Goal: Transaction & Acquisition: Download file/media

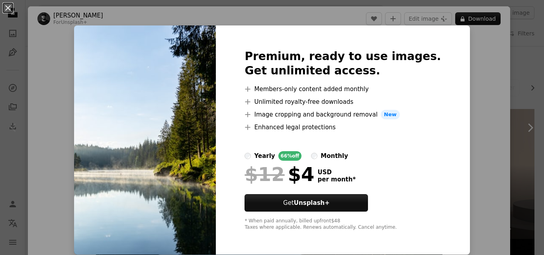
scroll to position [17, 0]
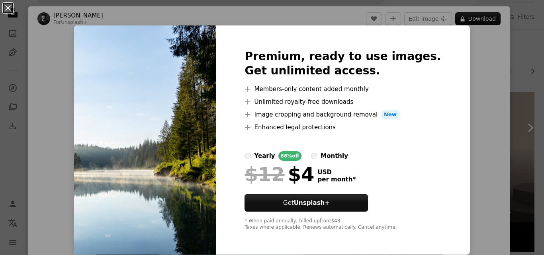
click at [3, 7] on button "An X shape" at bounding box center [8, 8] width 10 height 10
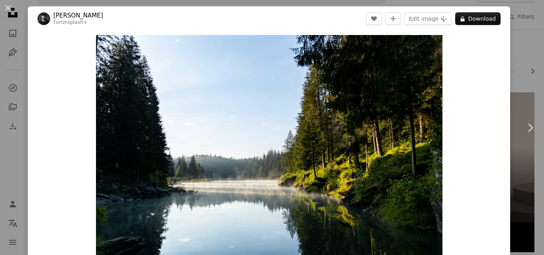
click at [3, 7] on button "An X shape" at bounding box center [8, 8] width 10 height 10
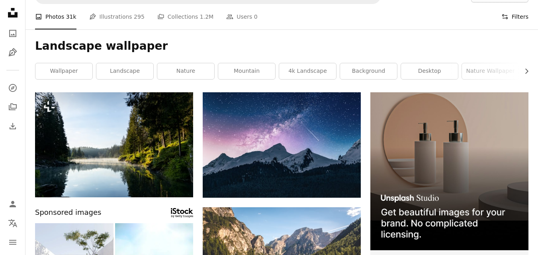
click at [508, 20] on icon "Filters" at bounding box center [504, 16] width 7 height 7
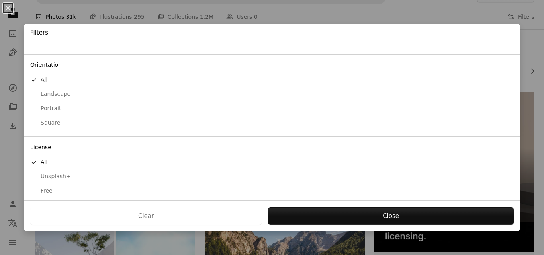
scroll to position [61, 0]
click at [63, 84] on button "Landscape" at bounding box center [272, 90] width 496 height 14
click at [47, 188] on div "Free" at bounding box center [271, 187] width 483 height 8
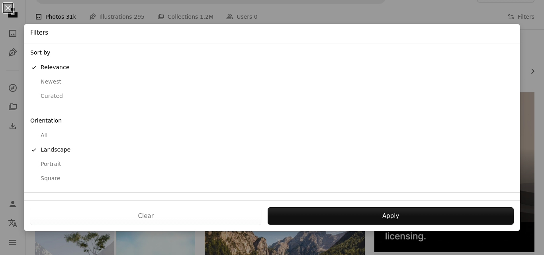
scroll to position [0, 0]
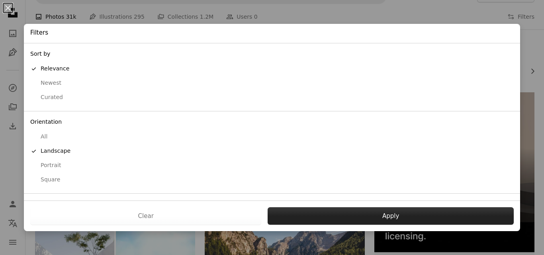
click at [301, 211] on button "Apply" at bounding box center [391, 216] width 246 height 18
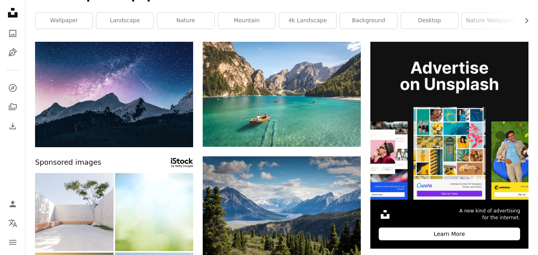
scroll to position [71, 0]
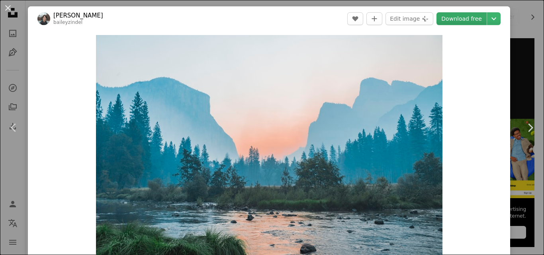
click at [463, 20] on link "Download free" at bounding box center [461, 18] width 50 height 13
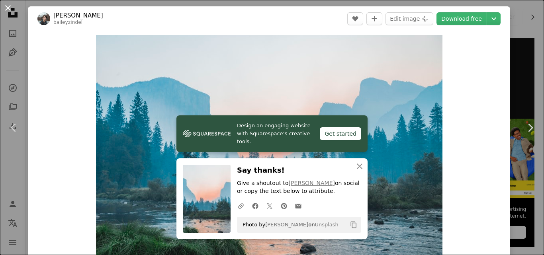
click at [4, 7] on button "An X shape" at bounding box center [8, 8] width 10 height 10
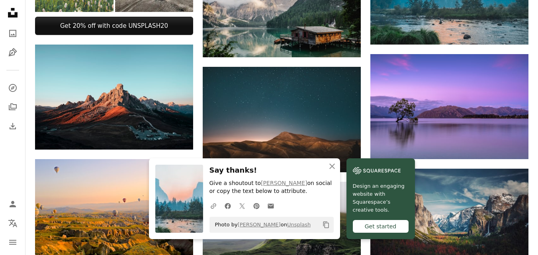
scroll to position [414, 0]
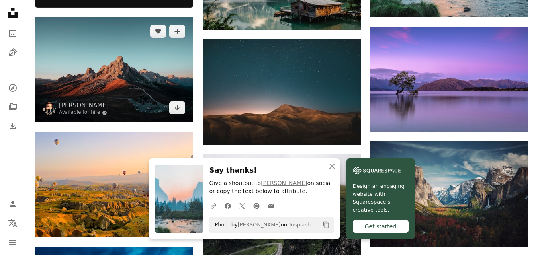
click at [131, 58] on img at bounding box center [114, 69] width 158 height 105
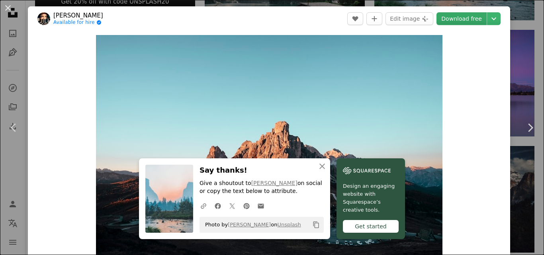
click at [449, 20] on link "Download free" at bounding box center [461, 18] width 50 height 13
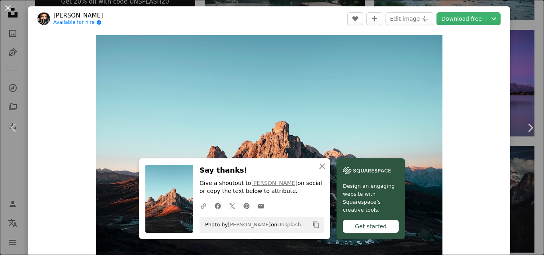
click at [8, 12] on button "An X shape" at bounding box center [8, 8] width 10 height 10
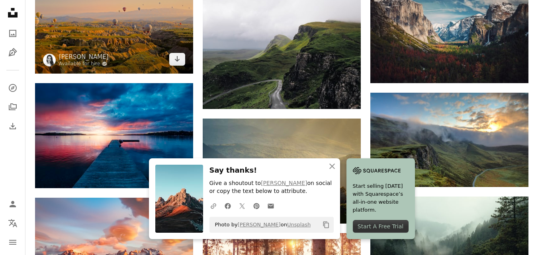
scroll to position [583, 0]
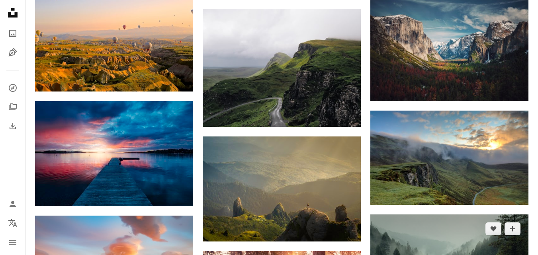
scroll to position [536, 0]
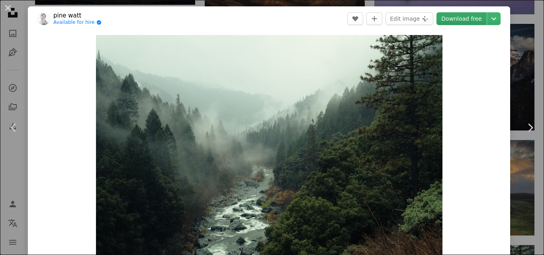
click at [456, 22] on link "Download free" at bounding box center [461, 18] width 50 height 13
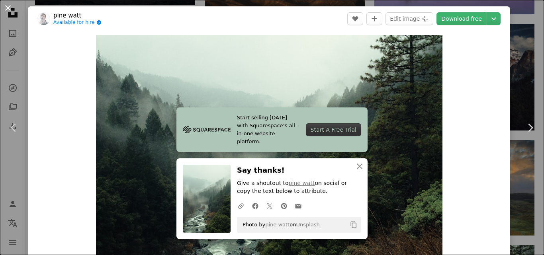
click at [9, 6] on button "An X shape" at bounding box center [8, 8] width 10 height 10
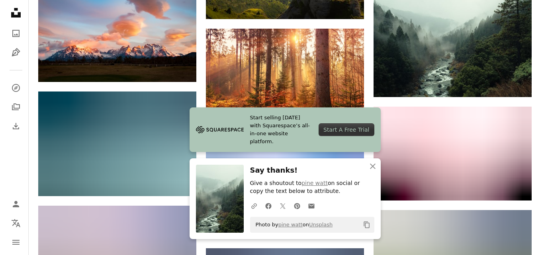
scroll to position [788, 0]
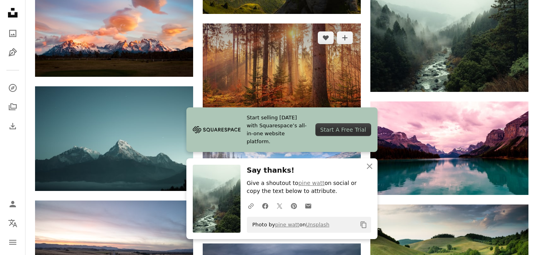
click at [269, 53] on img at bounding box center [282, 75] width 158 height 105
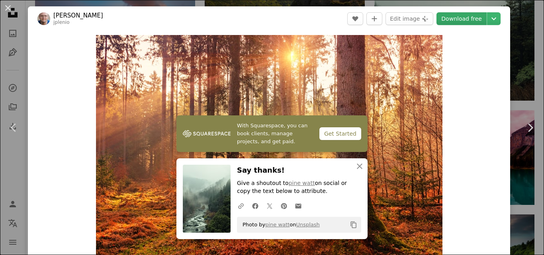
click at [460, 17] on link "Download free" at bounding box center [461, 18] width 50 height 13
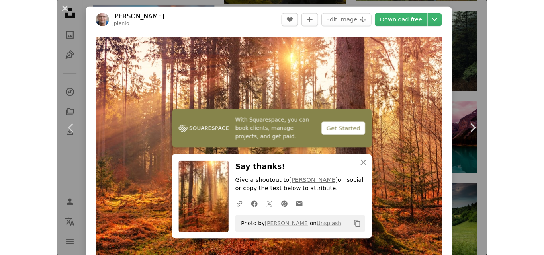
scroll to position [788, 0]
